Goal: Task Accomplishment & Management: Use online tool/utility

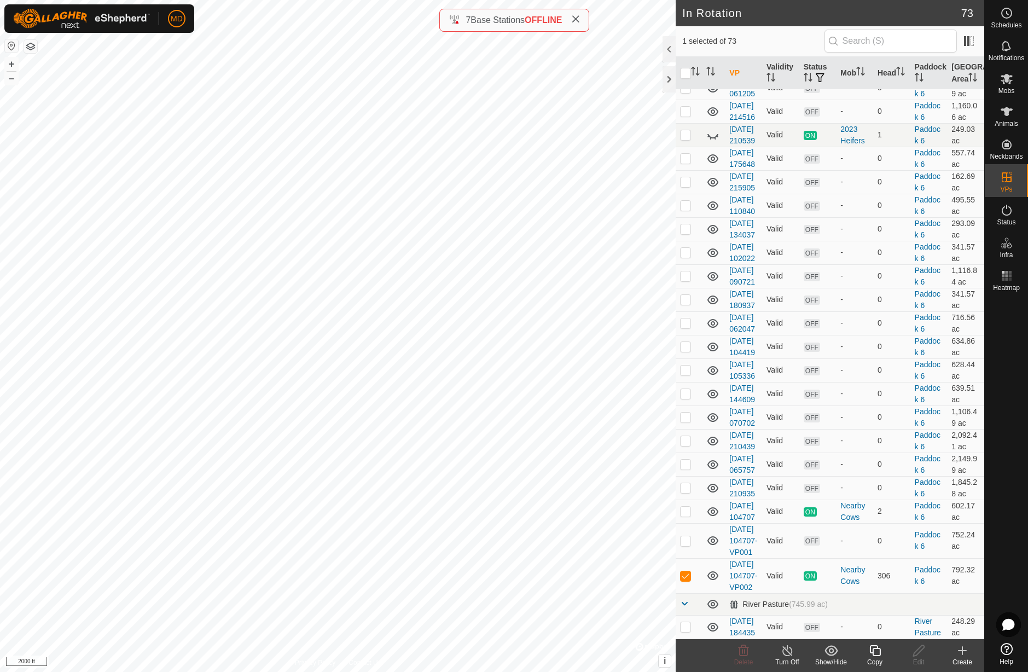
scroll to position [2082, 0]
click at [685, 571] on p-checkbox at bounding box center [685, 575] width 11 height 9
checkbox input "false"
click at [689, 536] on p-checkbox at bounding box center [685, 540] width 11 height 9
checkbox input "false"
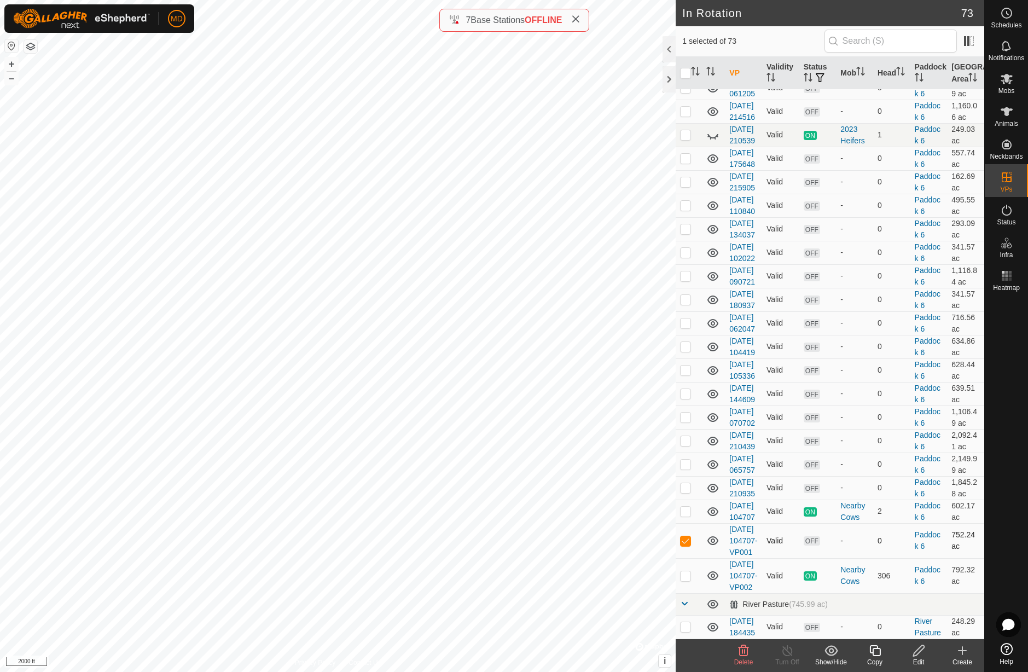
checkbox input "true"
click at [878, 653] on icon at bounding box center [875, 650] width 14 height 13
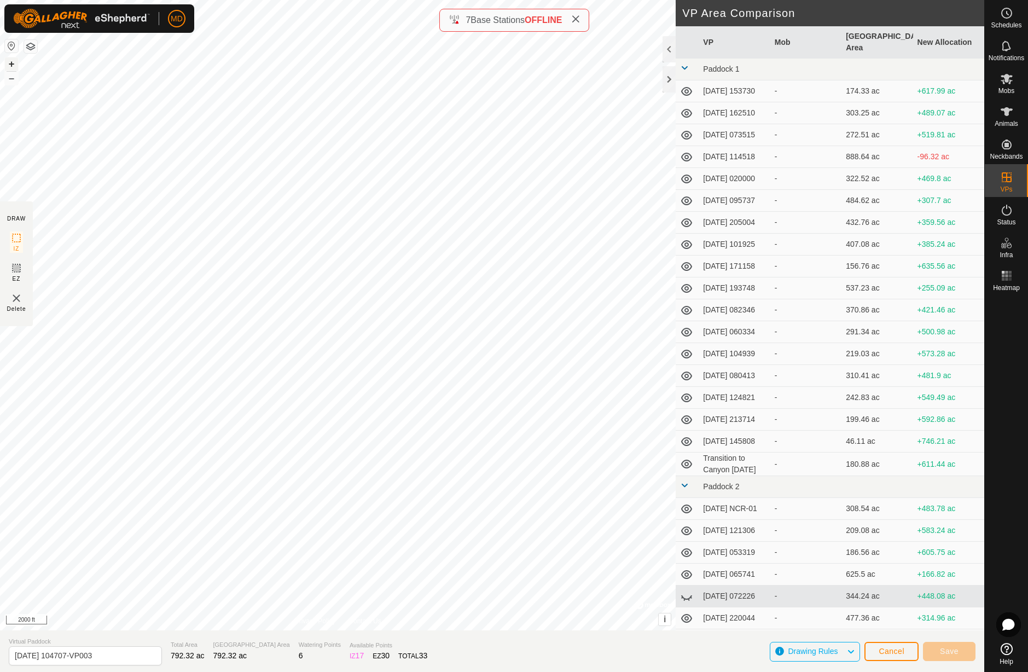
click at [11, 63] on button "+" at bounding box center [11, 63] width 13 height 13
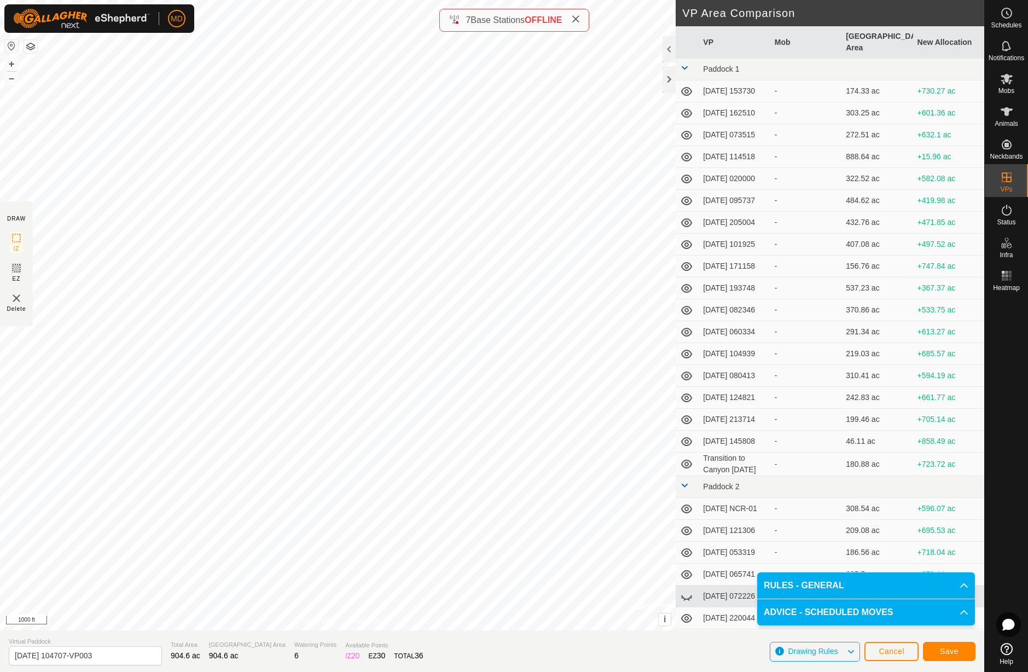
click at [952, 652] on span "Save" at bounding box center [949, 651] width 19 height 9
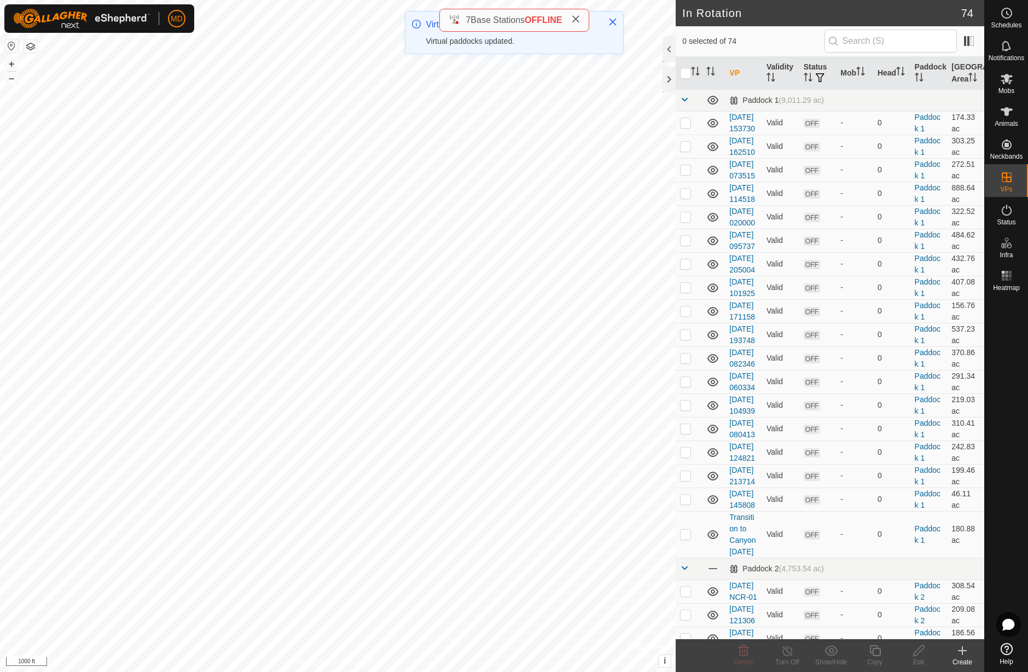
checkbox input "true"
click at [1007, 82] on icon at bounding box center [1006, 79] width 12 height 10
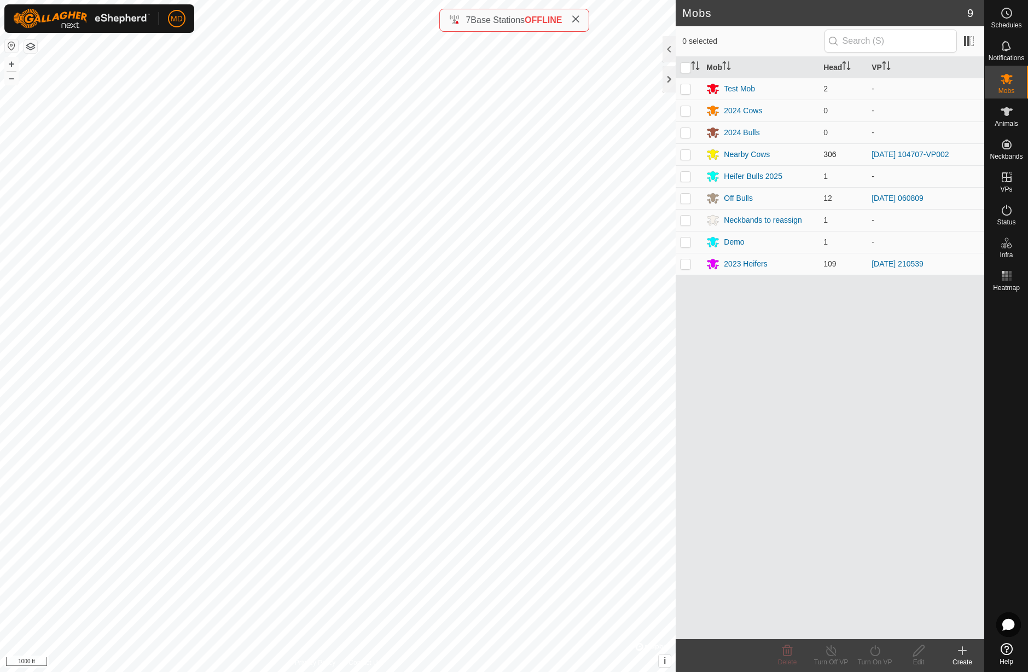
click at [685, 155] on p-checkbox at bounding box center [685, 154] width 11 height 9
checkbox input "true"
click at [876, 651] on icon at bounding box center [875, 650] width 14 height 13
click at [866, 626] on link "Now" at bounding box center [907, 626] width 108 height 22
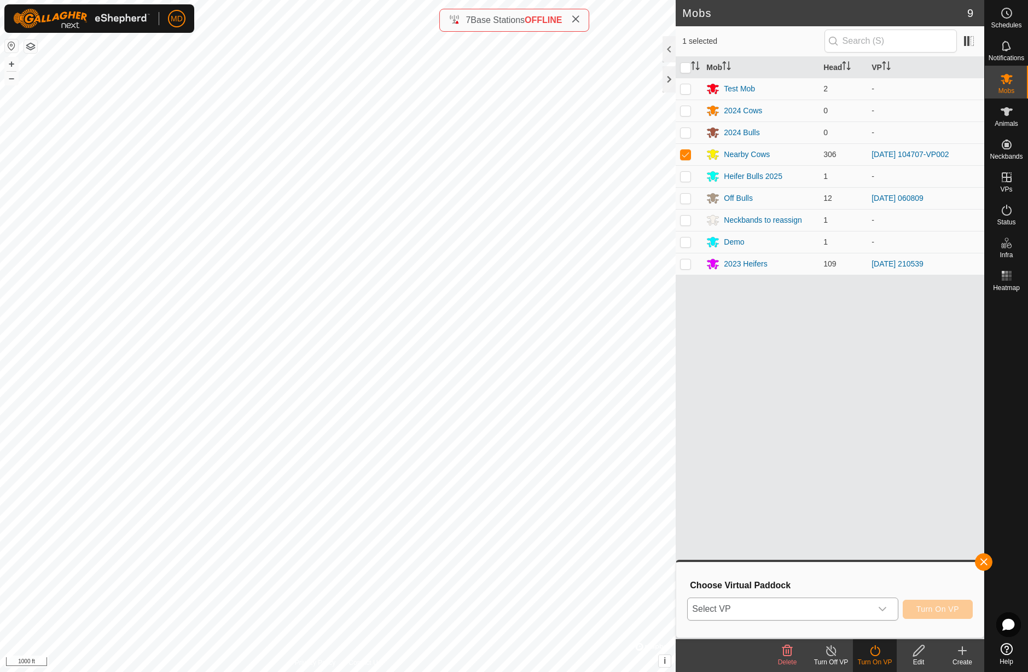
click at [886, 609] on icon "dropdown trigger" at bounding box center [882, 608] width 9 height 9
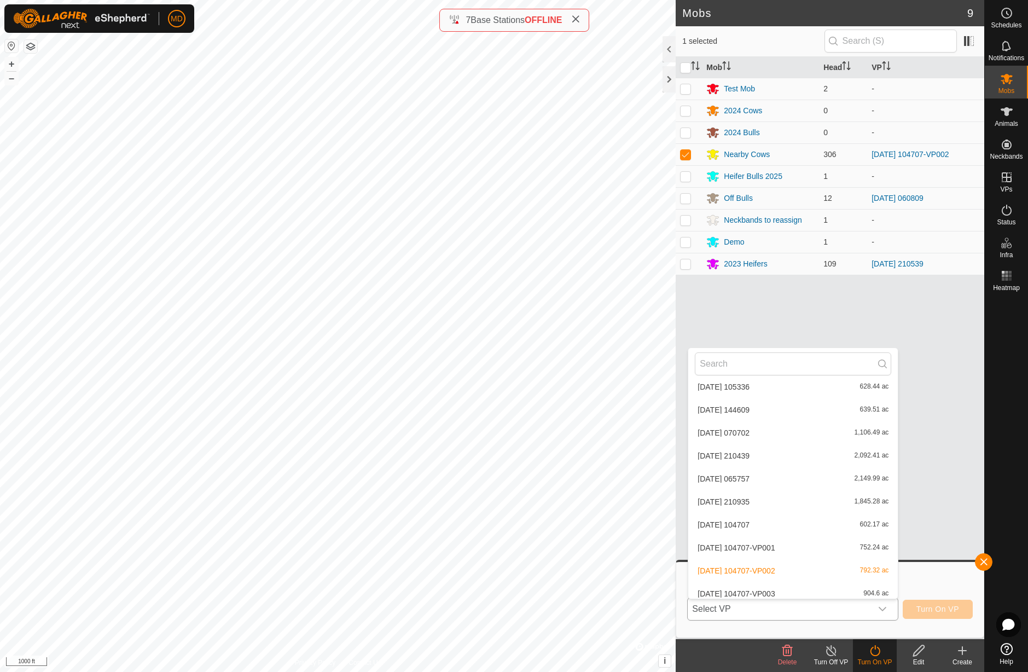
scroll to position [1581, 0]
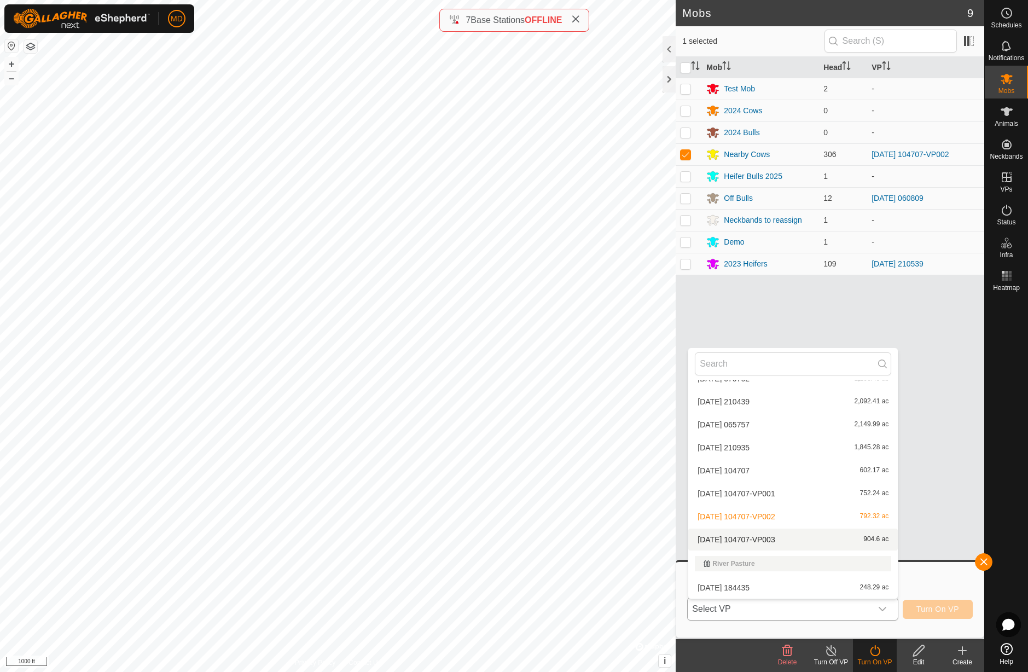
click at [823, 543] on li "[DATE] 104707-VP003 904.6 ac" at bounding box center [792, 539] width 209 height 22
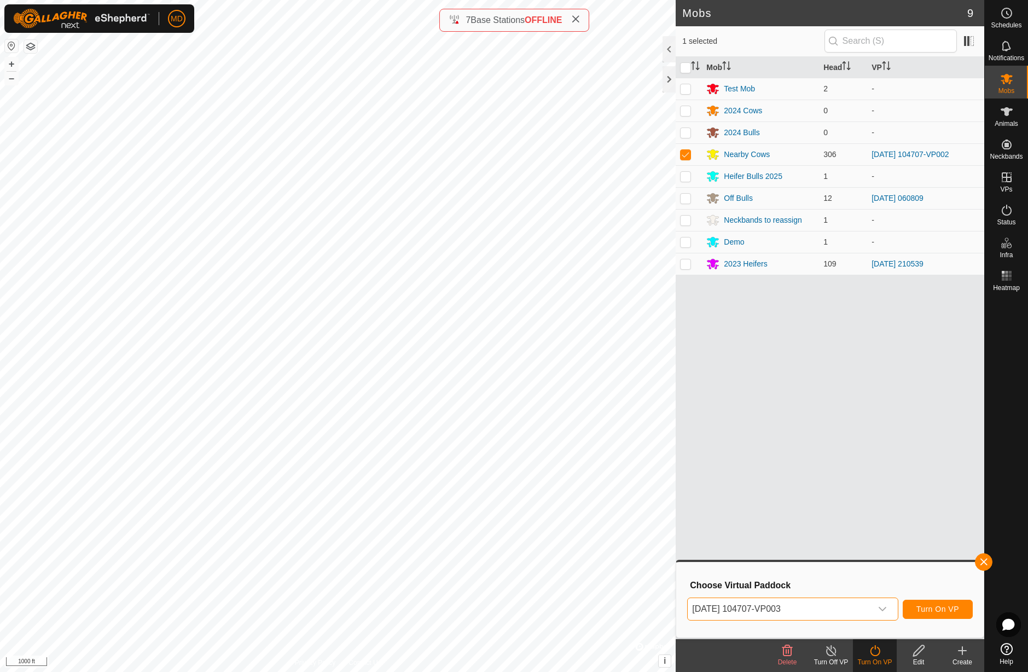
click at [923, 609] on span "Turn On VP" at bounding box center [937, 608] width 43 height 9
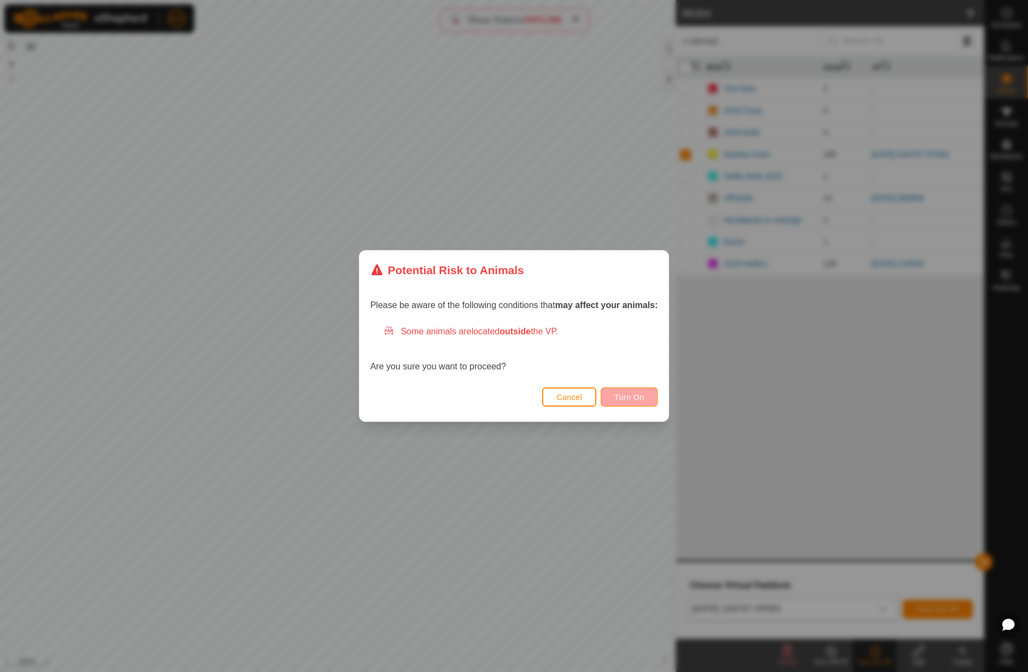
click at [627, 395] on span "Turn On" at bounding box center [629, 397] width 30 height 9
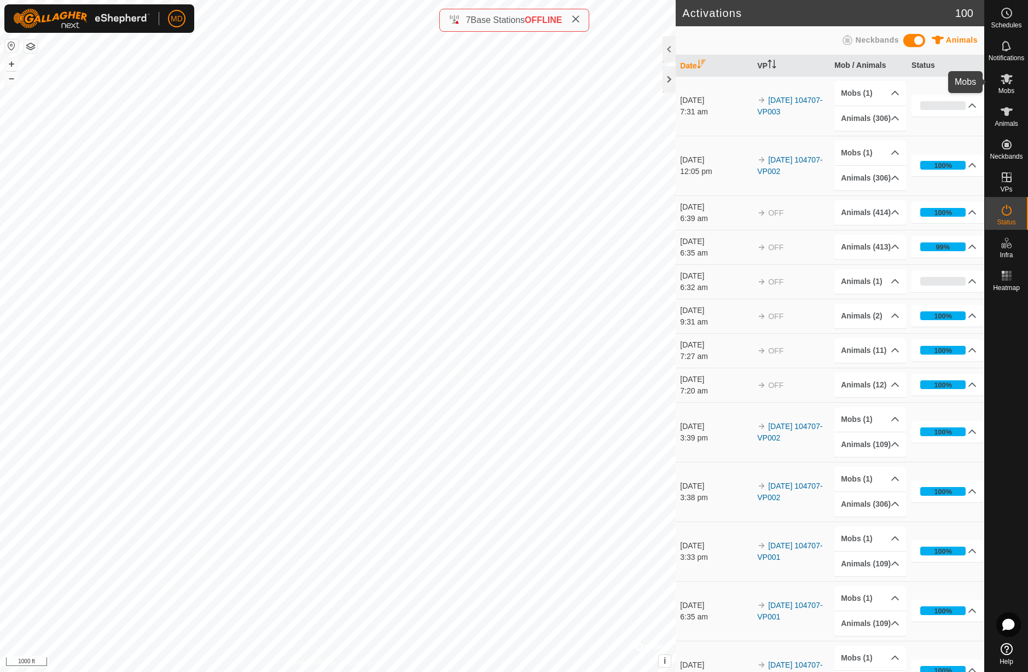
click at [1009, 81] on icon at bounding box center [1006, 78] width 13 height 13
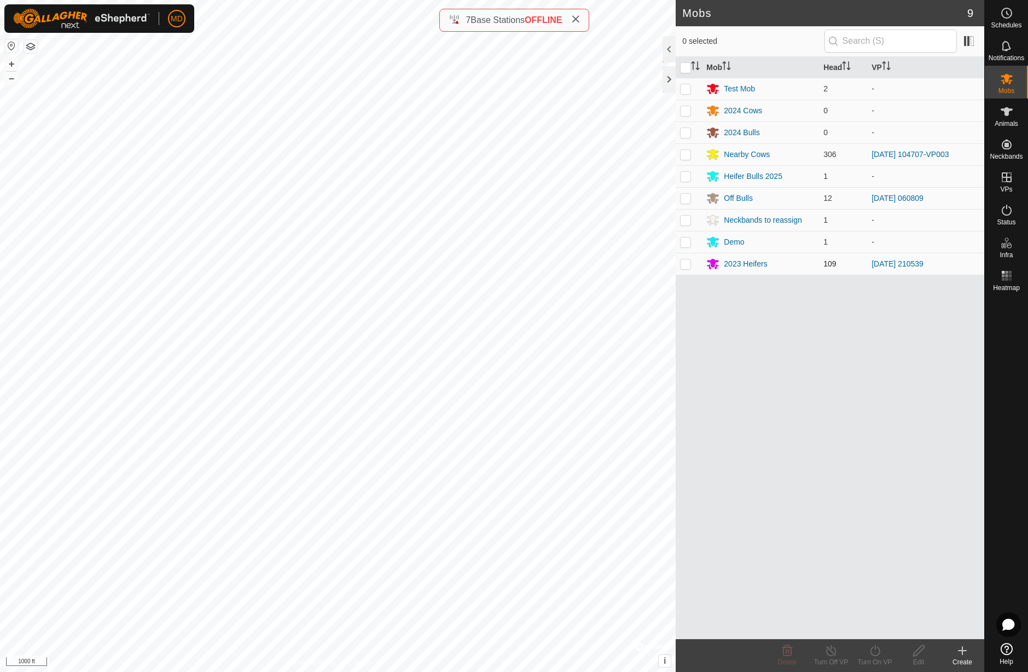
click at [686, 265] on p-checkbox at bounding box center [685, 263] width 11 height 9
checkbox input "true"
click at [876, 653] on icon at bounding box center [875, 650] width 14 height 13
click at [870, 627] on link "Now" at bounding box center [907, 626] width 108 height 22
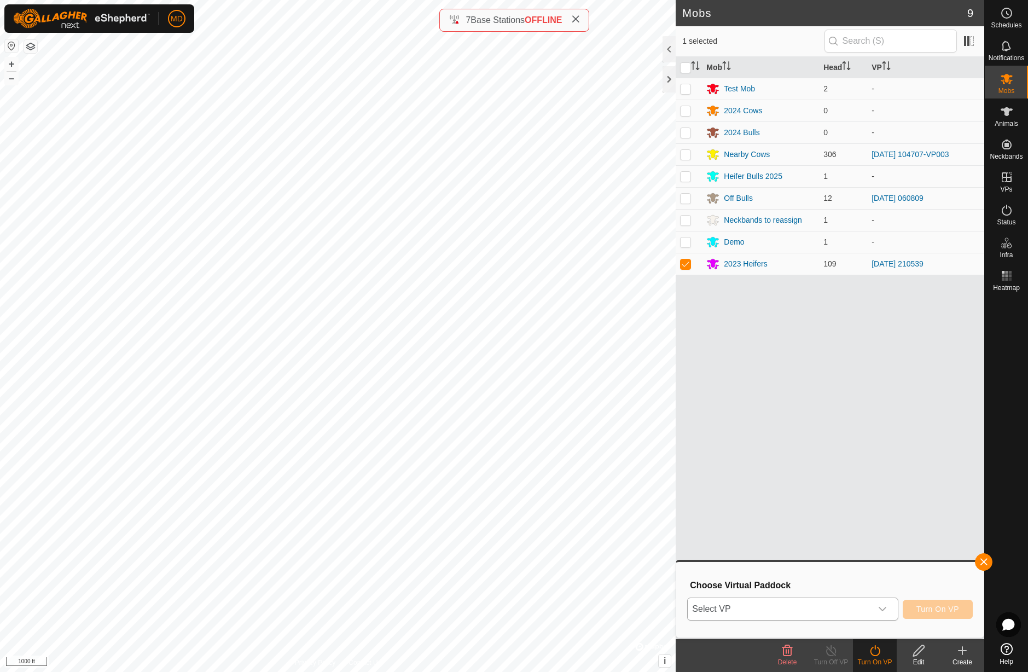
click at [881, 609] on icon "dropdown trigger" at bounding box center [882, 609] width 8 height 4
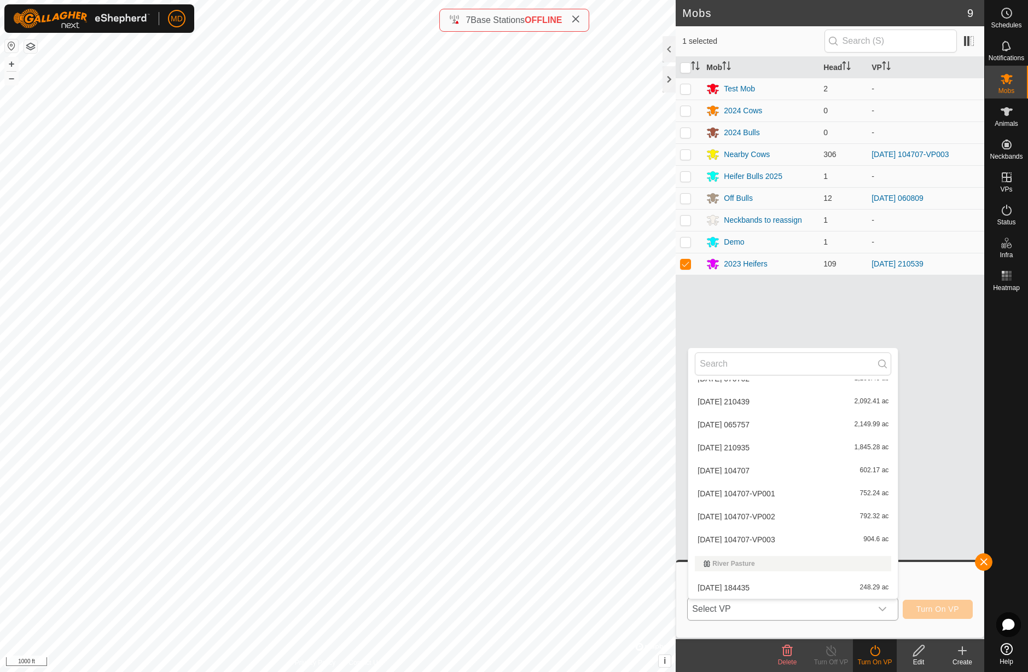
scroll to position [1581, 0]
click at [807, 538] on li "[DATE] 104707-VP003 904.6 ac" at bounding box center [792, 539] width 209 height 22
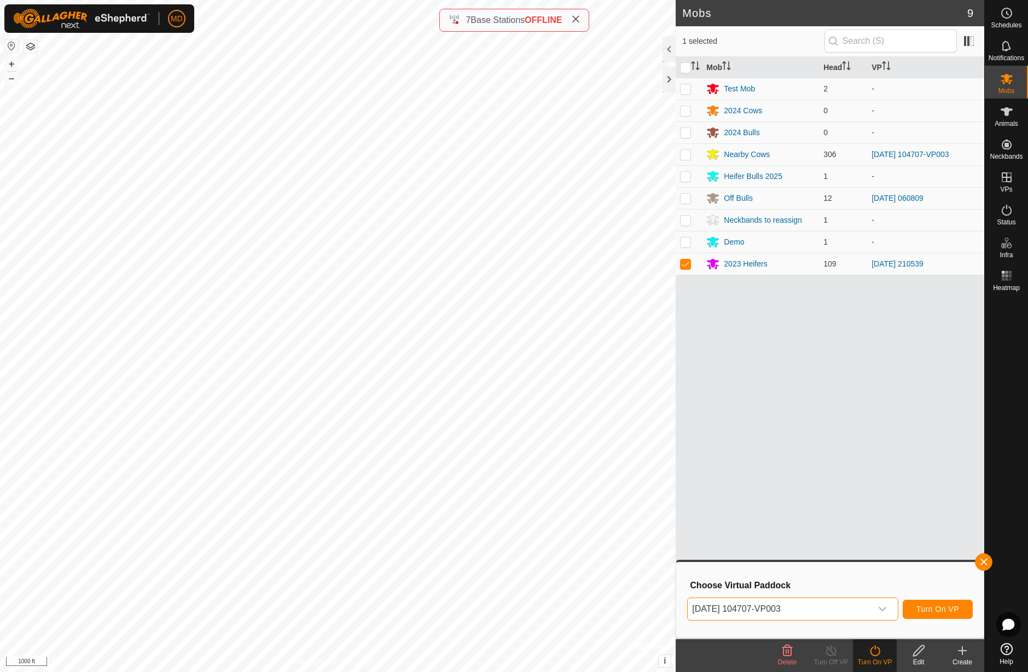
click at [940, 612] on span "Turn On VP" at bounding box center [937, 608] width 43 height 9
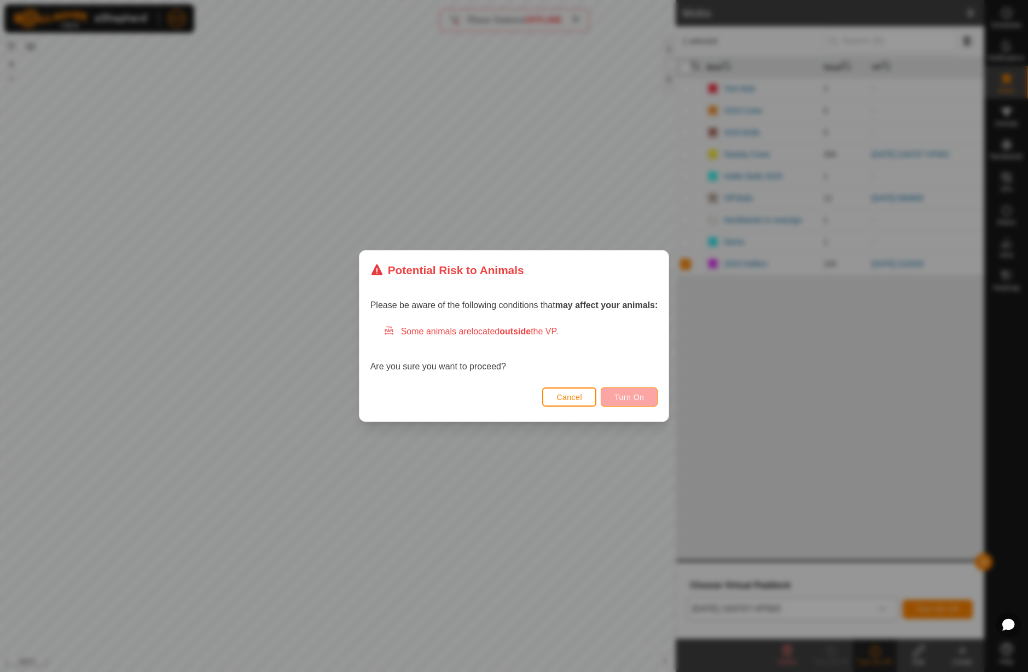
click at [636, 400] on span "Turn On" at bounding box center [629, 397] width 30 height 9
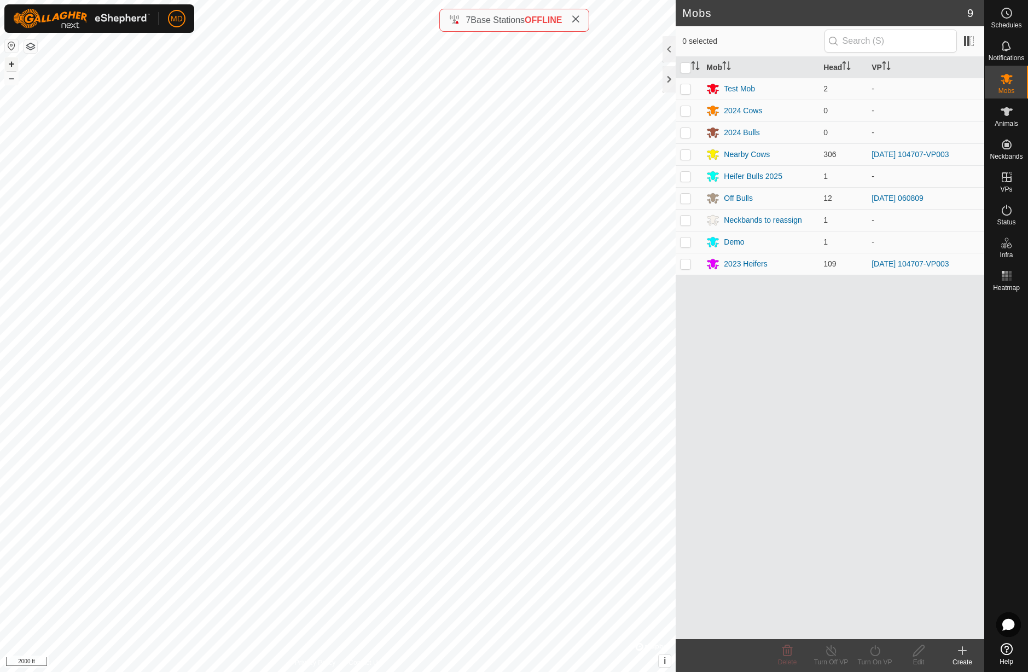
click at [11, 63] on button "+" at bounding box center [11, 63] width 13 height 13
click at [11, 65] on button "+" at bounding box center [11, 63] width 13 height 13
